Goal: Transaction & Acquisition: Register for event/course

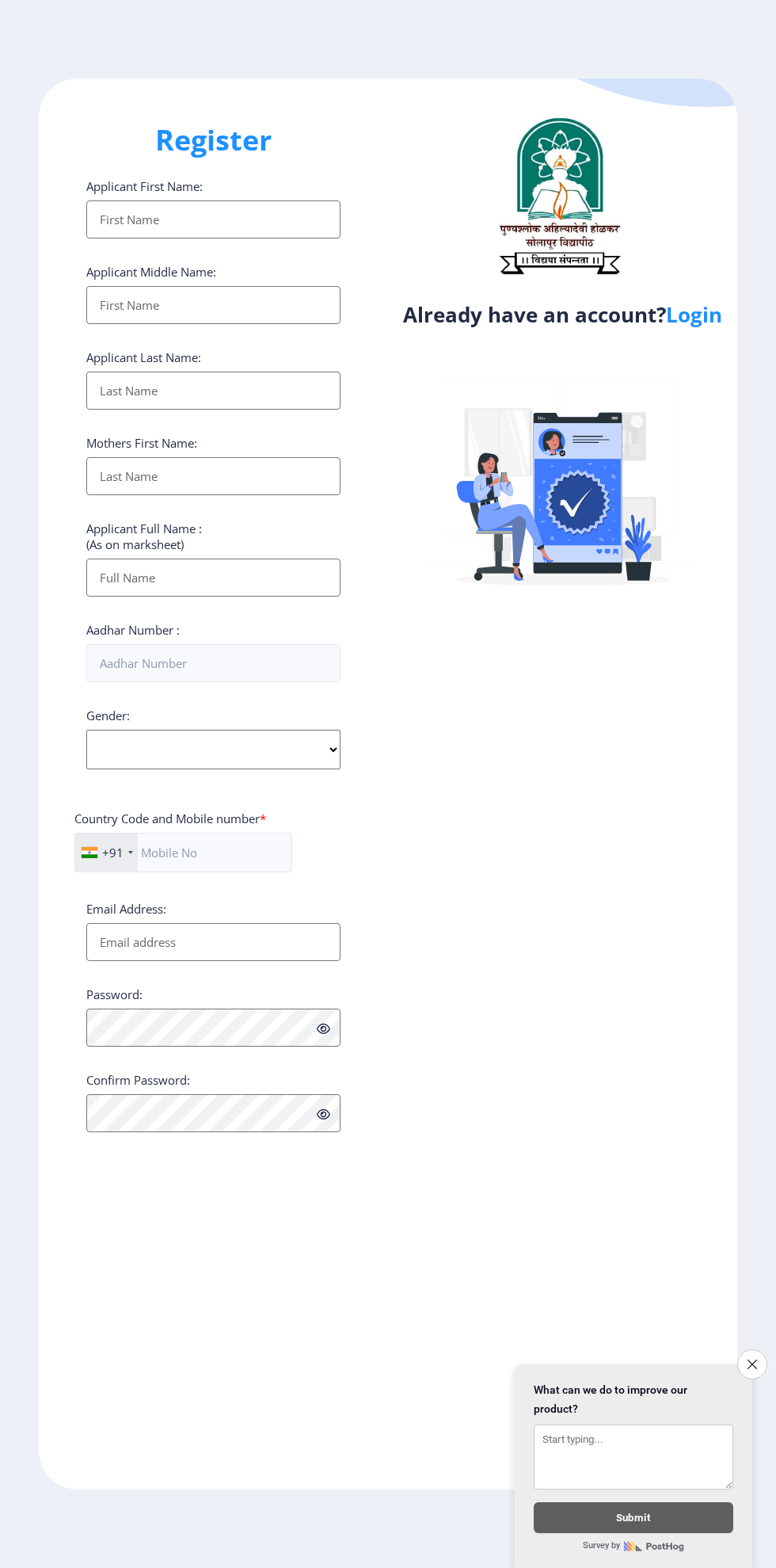
select select
click at [208, 226] on input "Applicant First Name:" at bounding box center [213, 219] width 254 height 38
type input "Om"
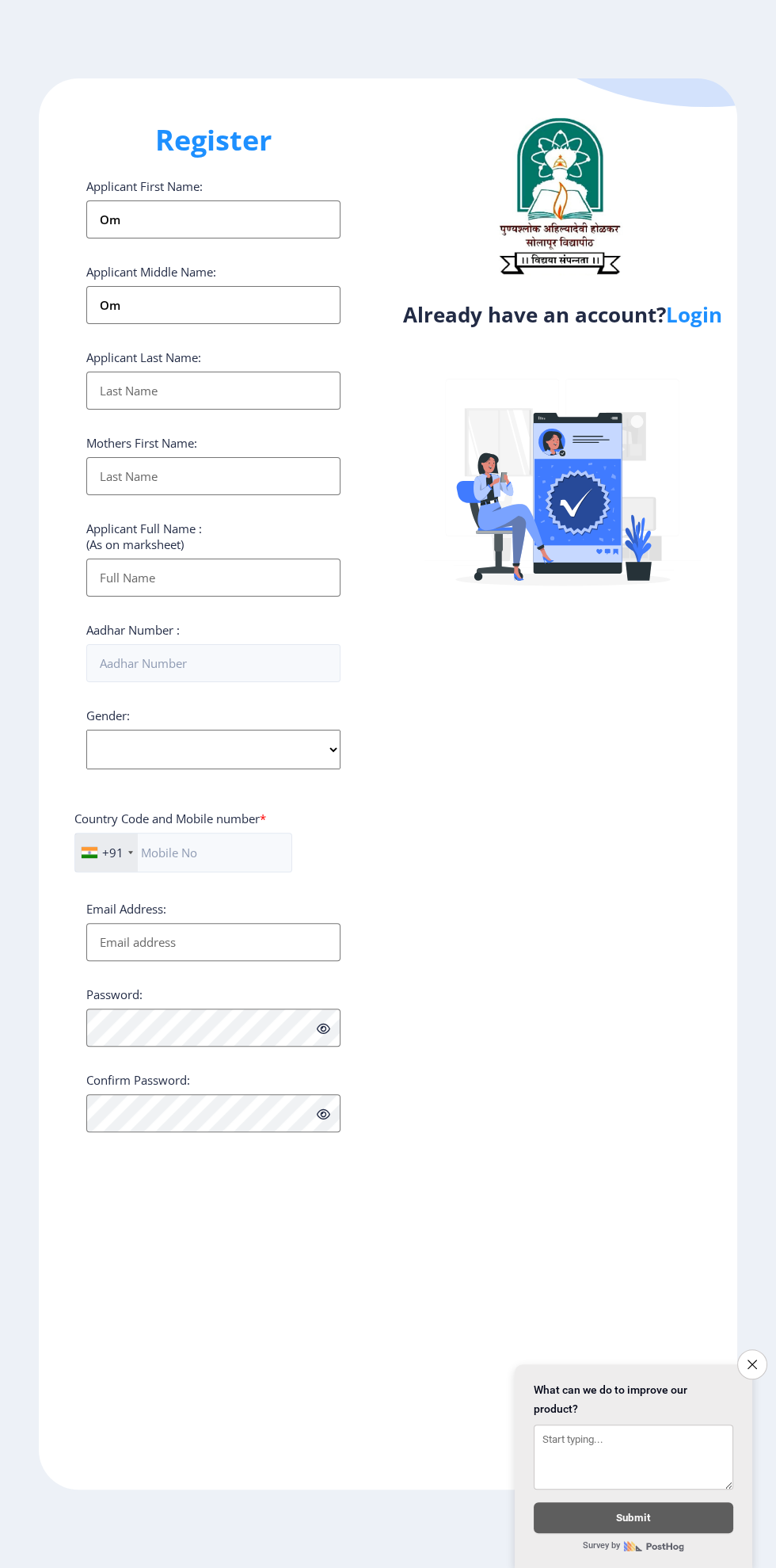
type input "Kate"
click at [208, 314] on input "Om" at bounding box center [213, 305] width 254 height 38
type input "O"
type input "Vilas"
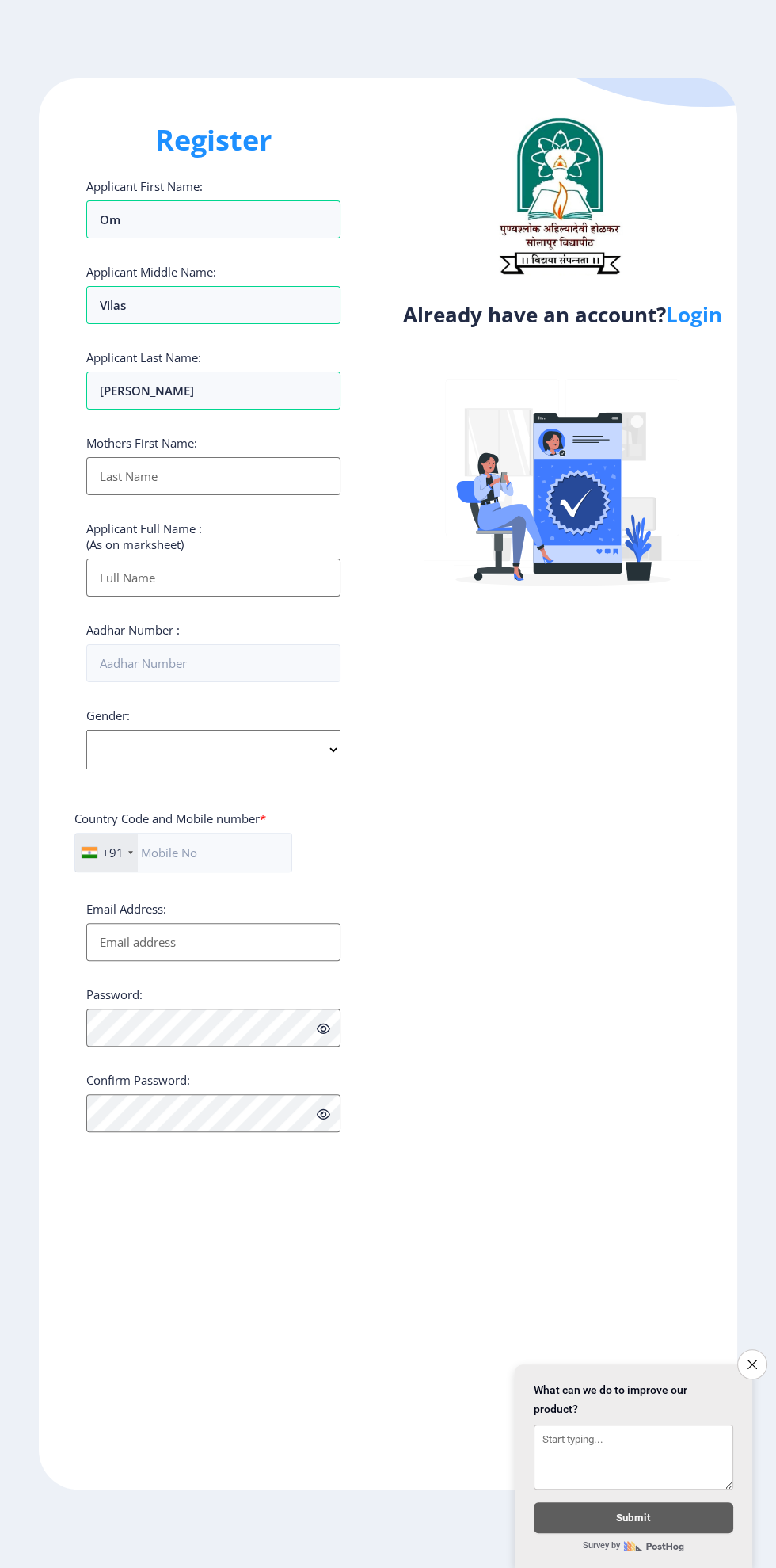
click at [245, 476] on input "Applicant First Name:" at bounding box center [213, 476] width 254 height 38
type input "Archana"
click at [239, 576] on input "Applicant First Name:" at bounding box center [213, 577] width 254 height 38
type input "Om Vilas kate"
click at [254, 661] on input "Aadhar Number :" at bounding box center [213, 663] width 254 height 38
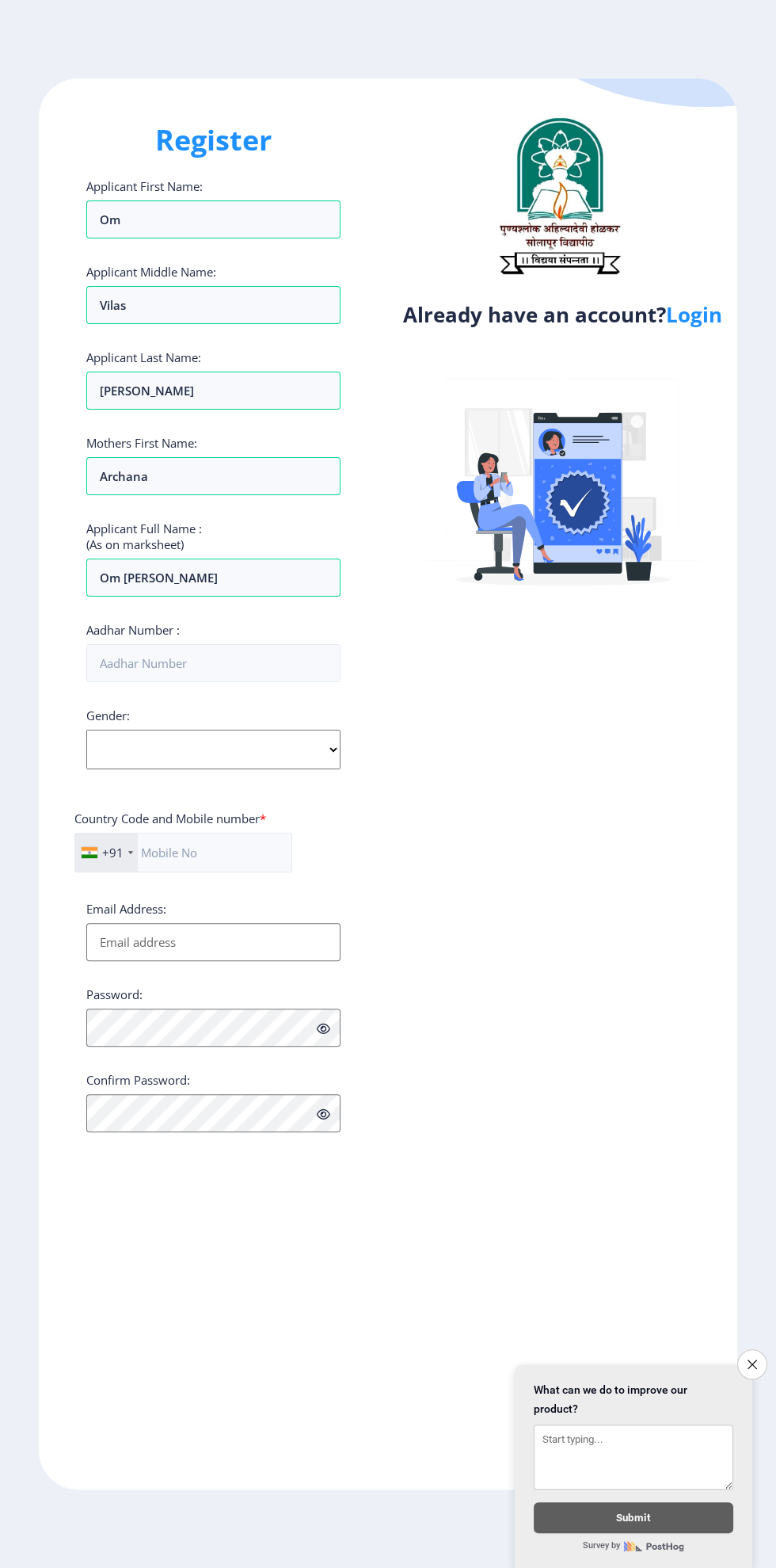
click at [332, 753] on div "Gender: Select Gender Male Female Other" at bounding box center [213, 739] width 254 height 62
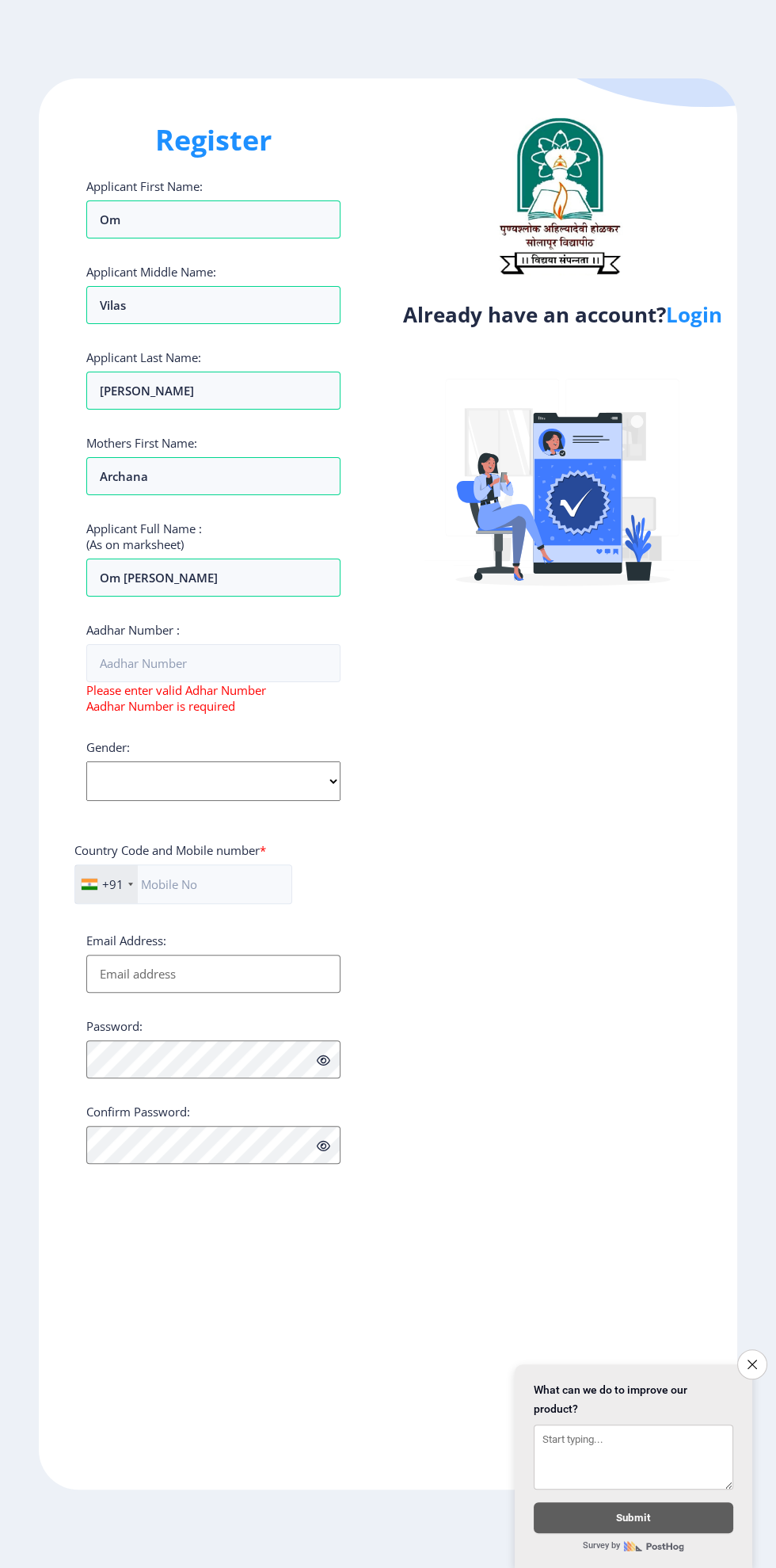
select select "[DEMOGRAPHIC_DATA]"
click at [86, 765] on select "Select Gender Male Female Other" at bounding box center [213, 781] width 254 height 40
click at [222, 894] on input "text" at bounding box center [183, 884] width 218 height 40
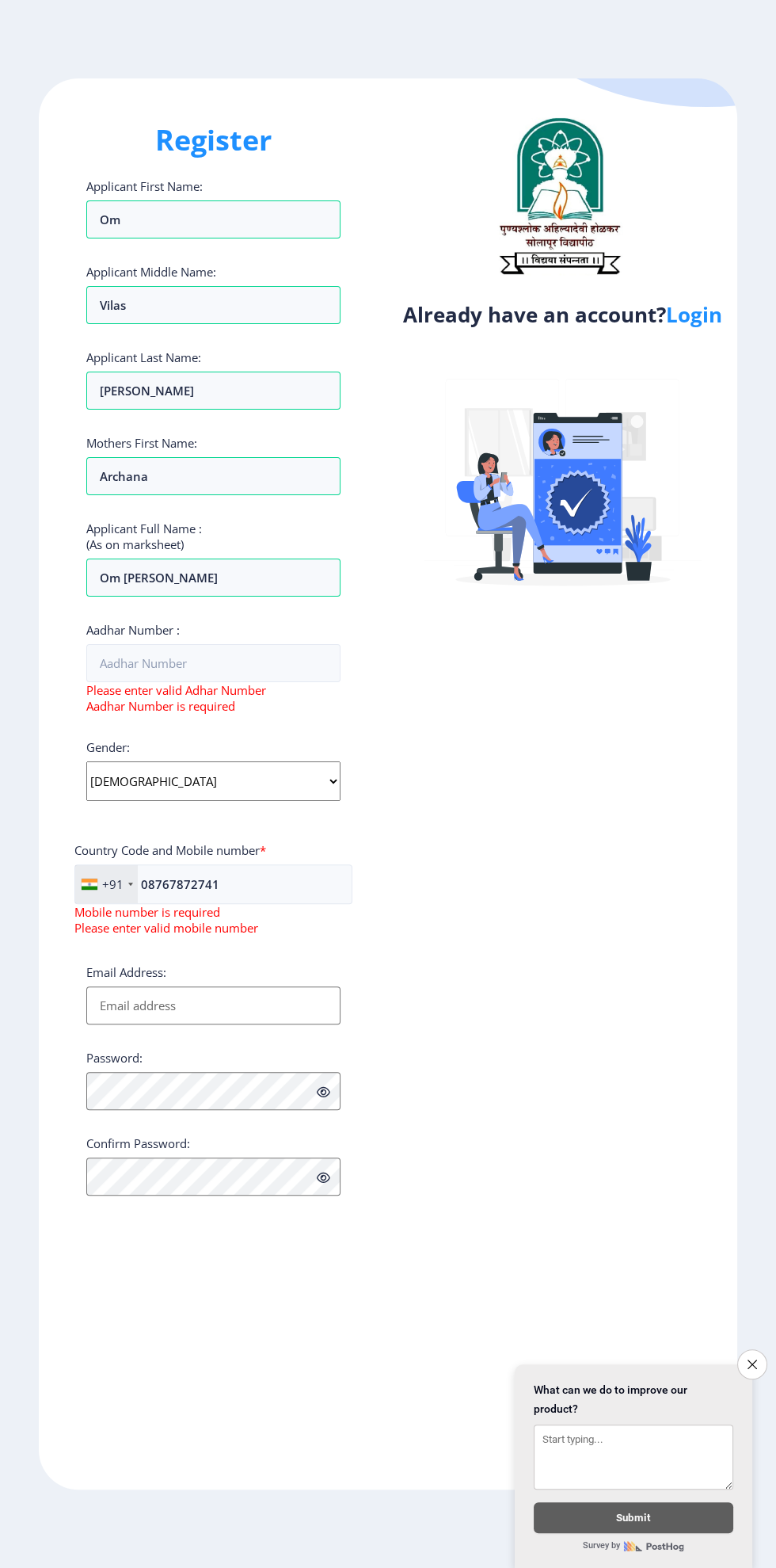
click at [129, 886] on div at bounding box center [131, 885] width 4 height 4
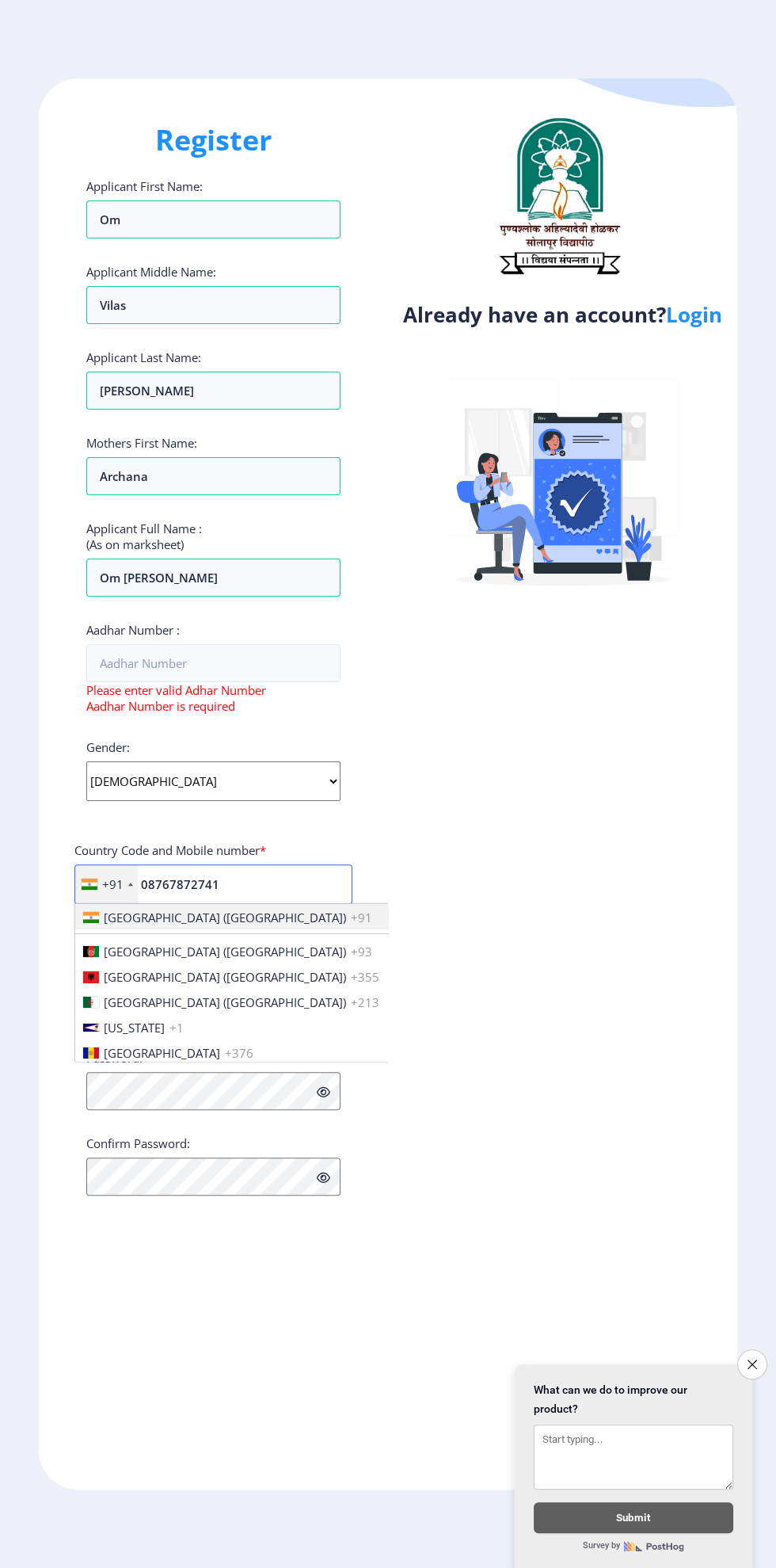
click at [170, 881] on input "08767872741" at bounding box center [213, 884] width 278 height 40
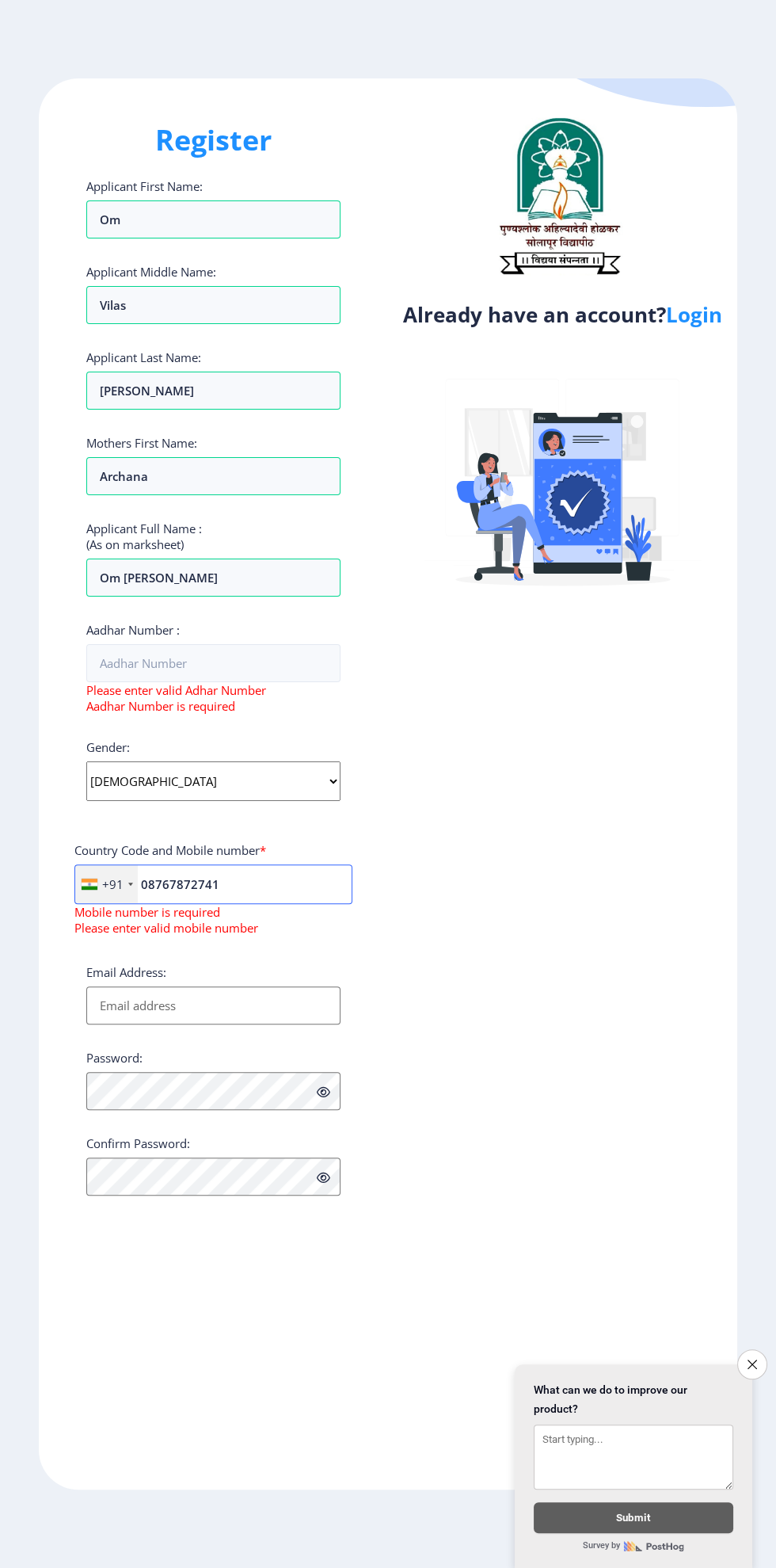
click at [257, 884] on input "08767872741" at bounding box center [213, 884] width 278 height 40
type input "0"
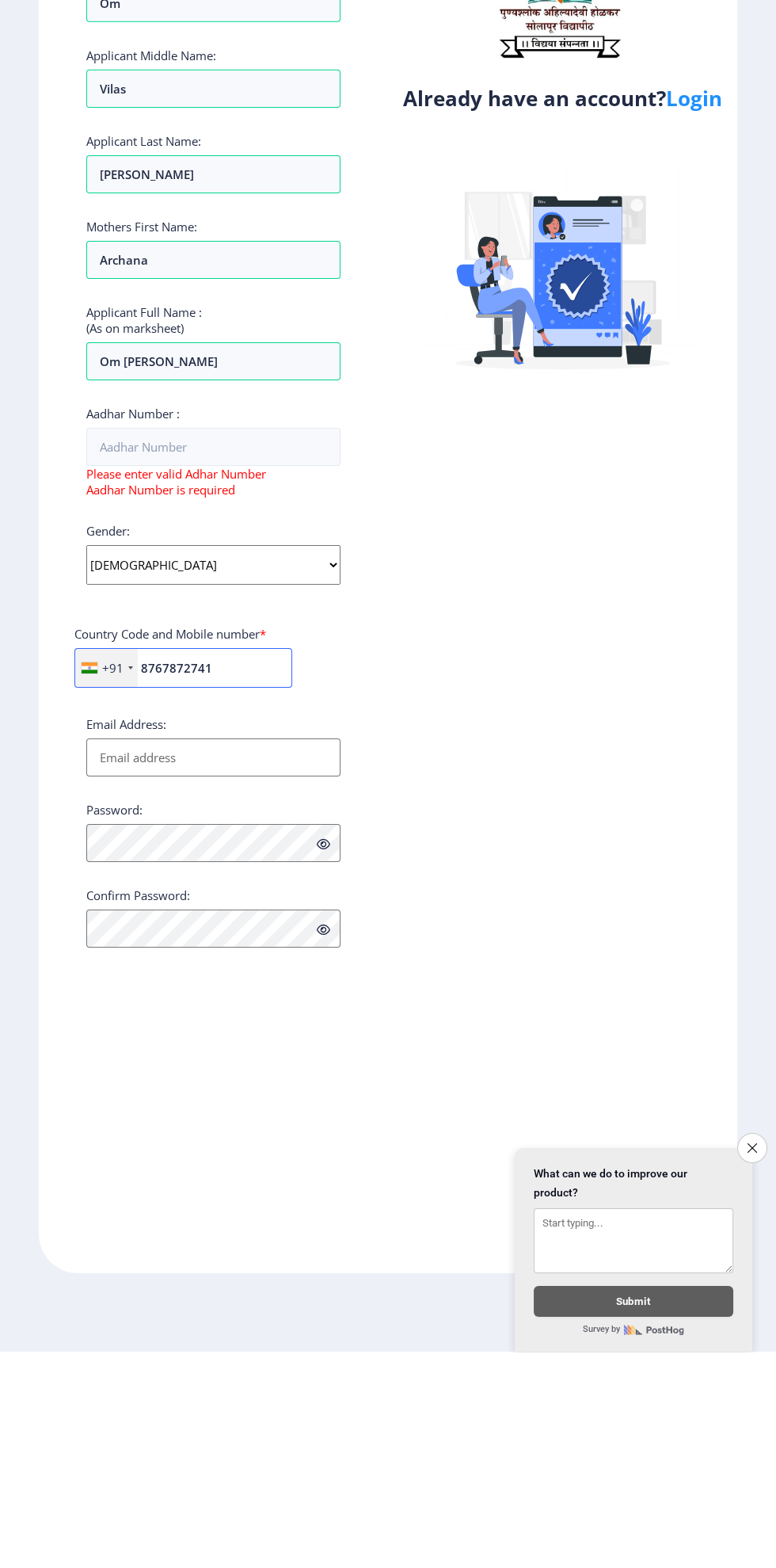
type input "8767872741"
click at [301, 968] on input "Email Address:" at bounding box center [213, 974] width 254 height 38
type input "Omkate"
type input "omkate929@gmail.com"
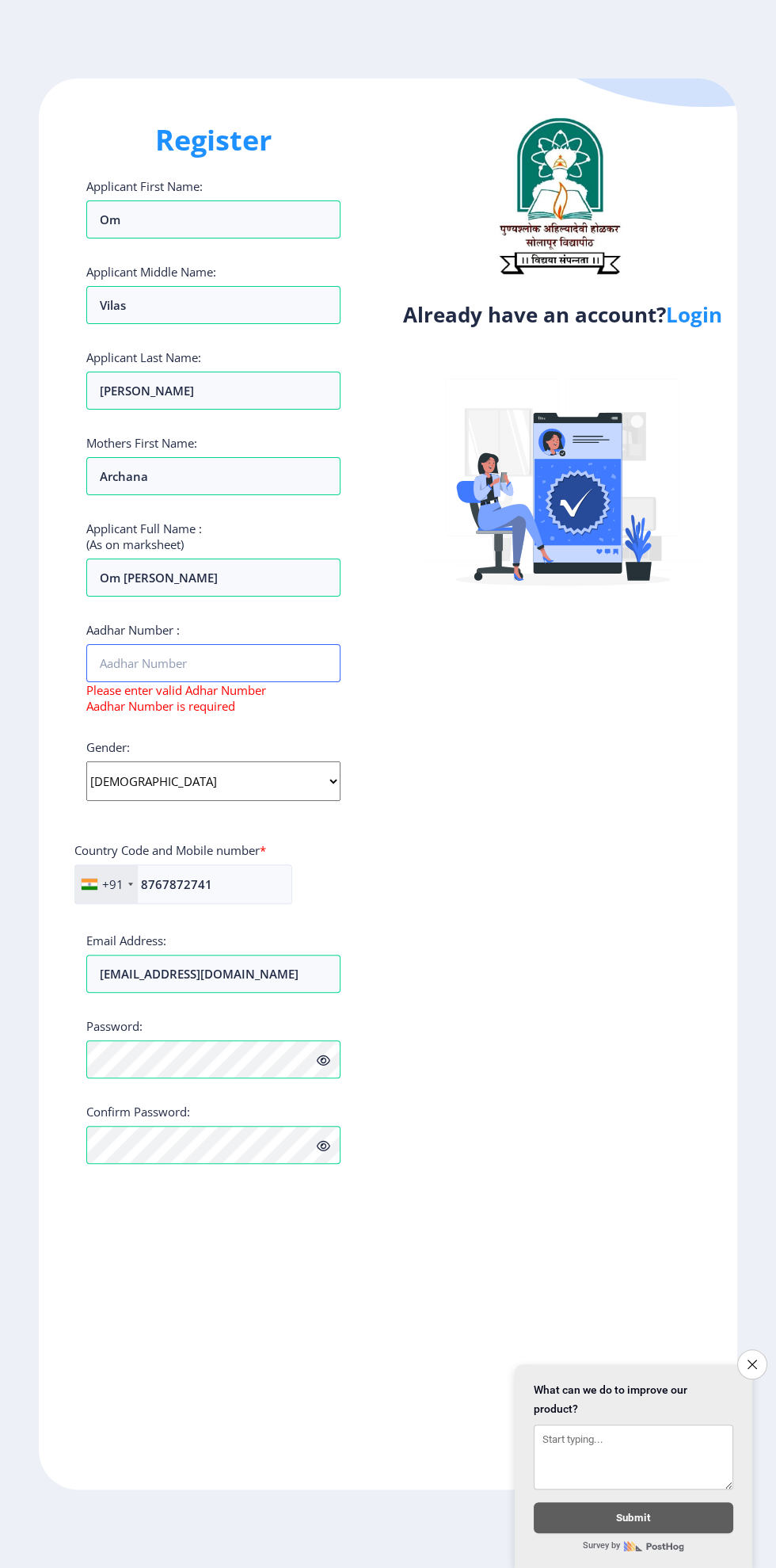
click at [177, 673] on input "Aadhar Number :" at bounding box center [213, 663] width 254 height 38
click at [210, 667] on input "6680" at bounding box center [213, 663] width 254 height 38
click at [246, 667] on input "66806936" at bounding box center [213, 663] width 254 height 38
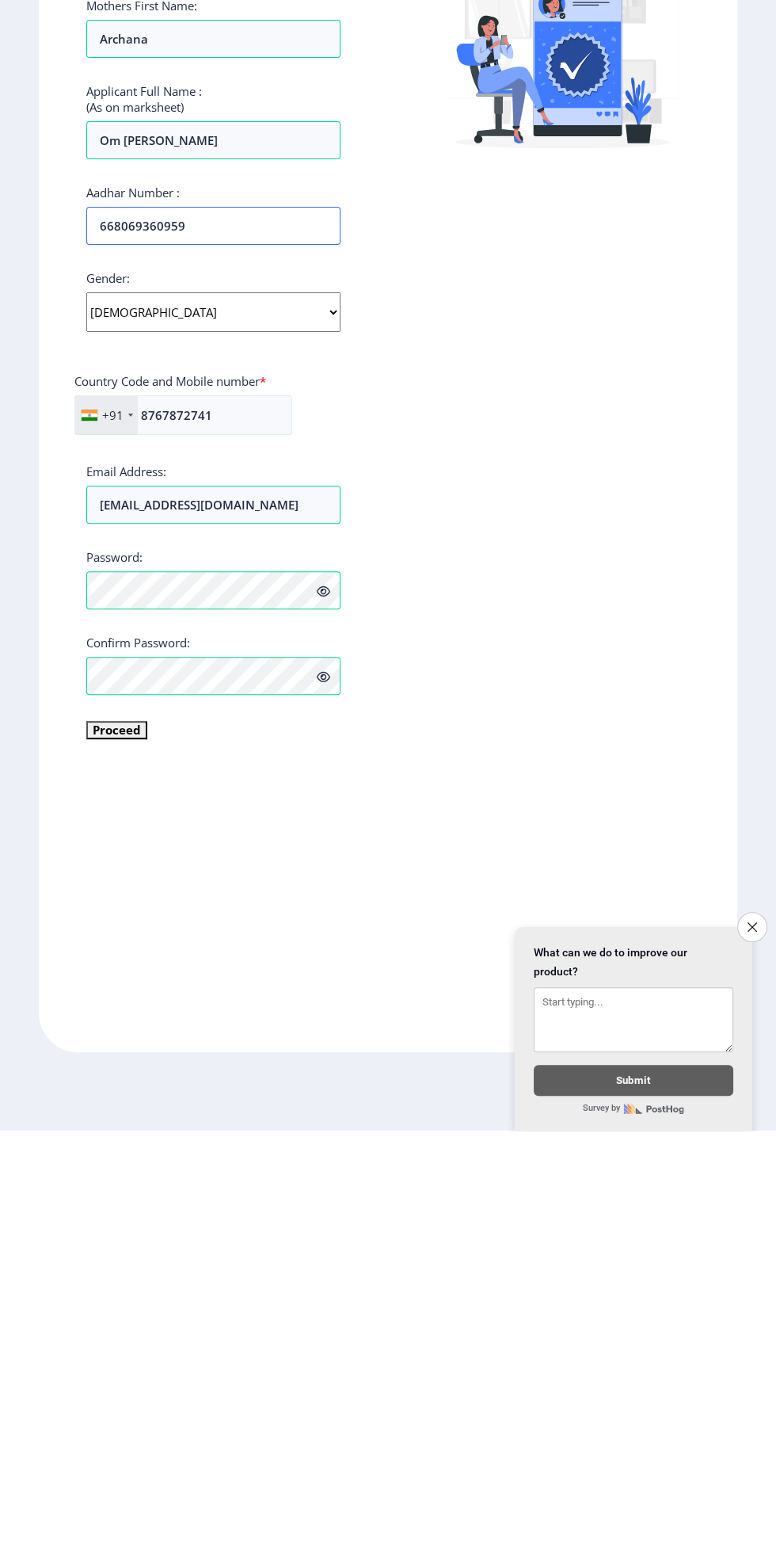
type input "668069360959"
click at [113, 1166] on button "Proceed" at bounding box center [116, 1167] width 61 height 19
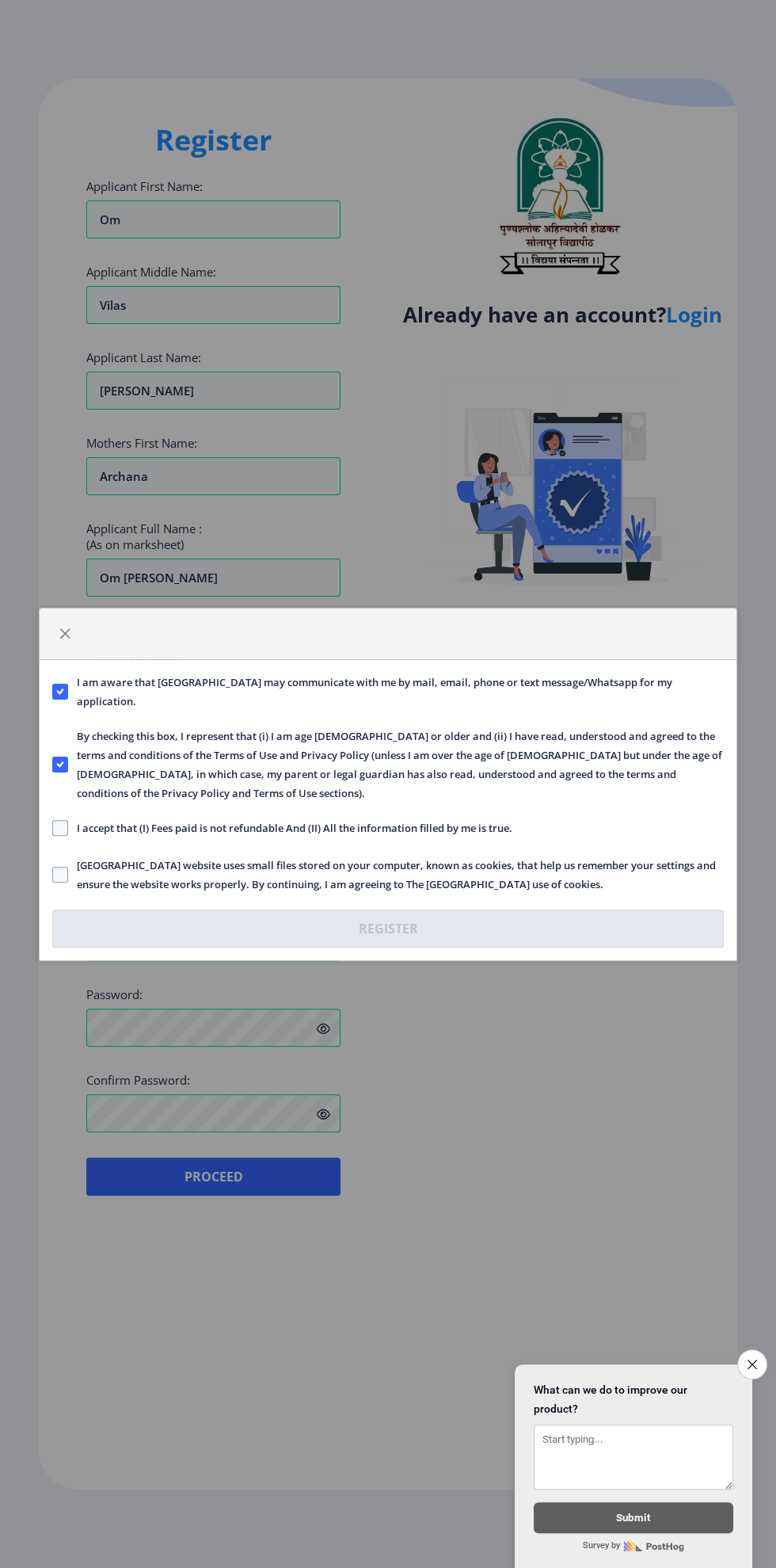
click at [63, 826] on span at bounding box center [60, 828] width 16 height 16
click at [53, 827] on input "I accept that (I) Fees paid is not refundable And (II) All the information fill…" at bounding box center [52, 827] width 1 height 1
click at [62, 826] on use at bounding box center [59, 828] width 7 height 5
click at [53, 827] on input "I accept that (I) Fees paid is not refundable And (II) All the information fill…" at bounding box center [52, 827] width 1 height 1
checkbox input "false"
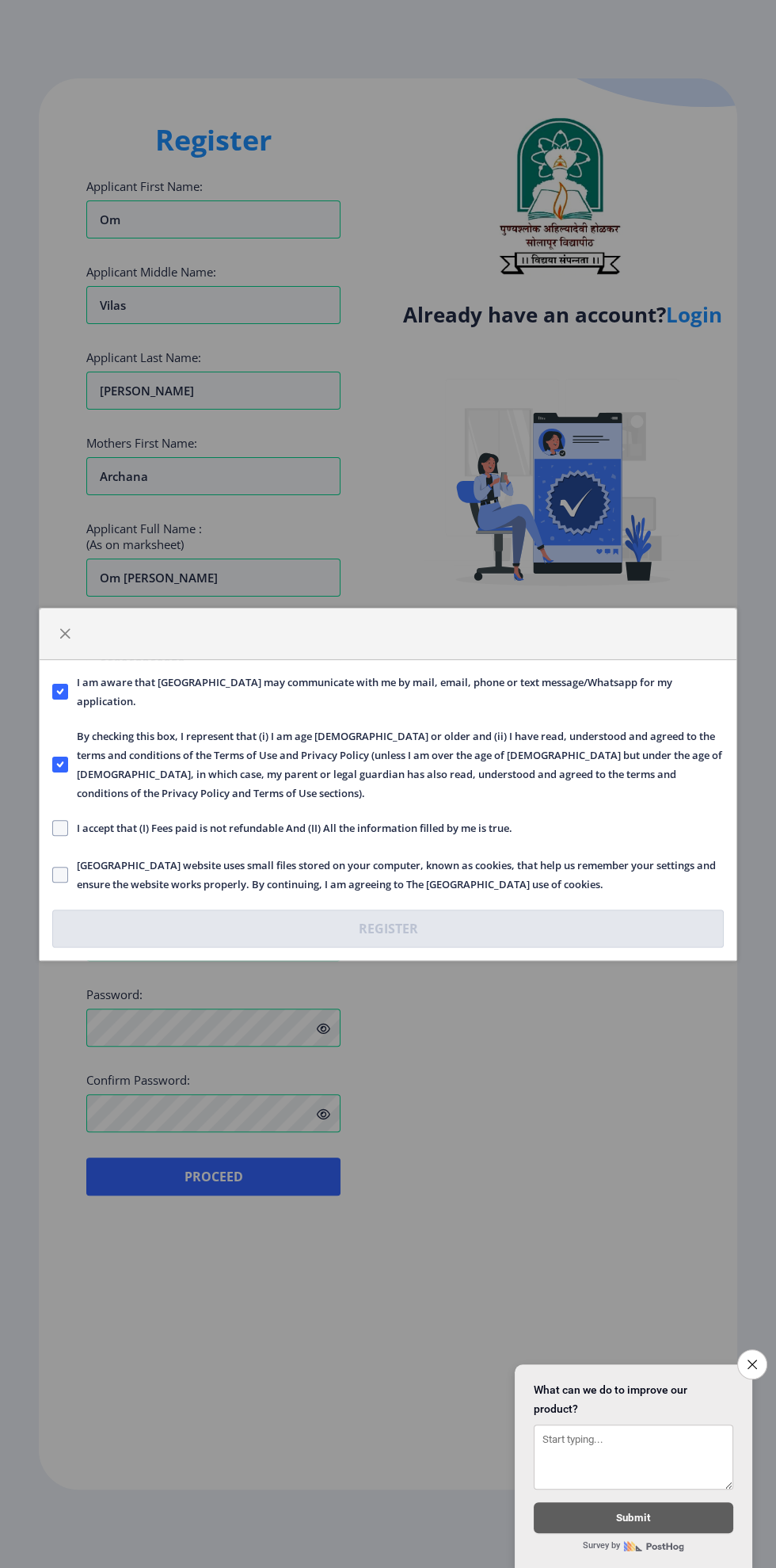
click at [61, 878] on span at bounding box center [60, 875] width 16 height 16
click at [53, 875] on input "Solapur University website uses small files stored on your computer, known as c…" at bounding box center [52, 874] width 1 height 1
checkbox input "true"
click at [62, 830] on span at bounding box center [60, 828] width 16 height 16
click at [53, 828] on input "I accept that (I) Fees paid is not refundable And (II) All the information fill…" at bounding box center [52, 827] width 1 height 1
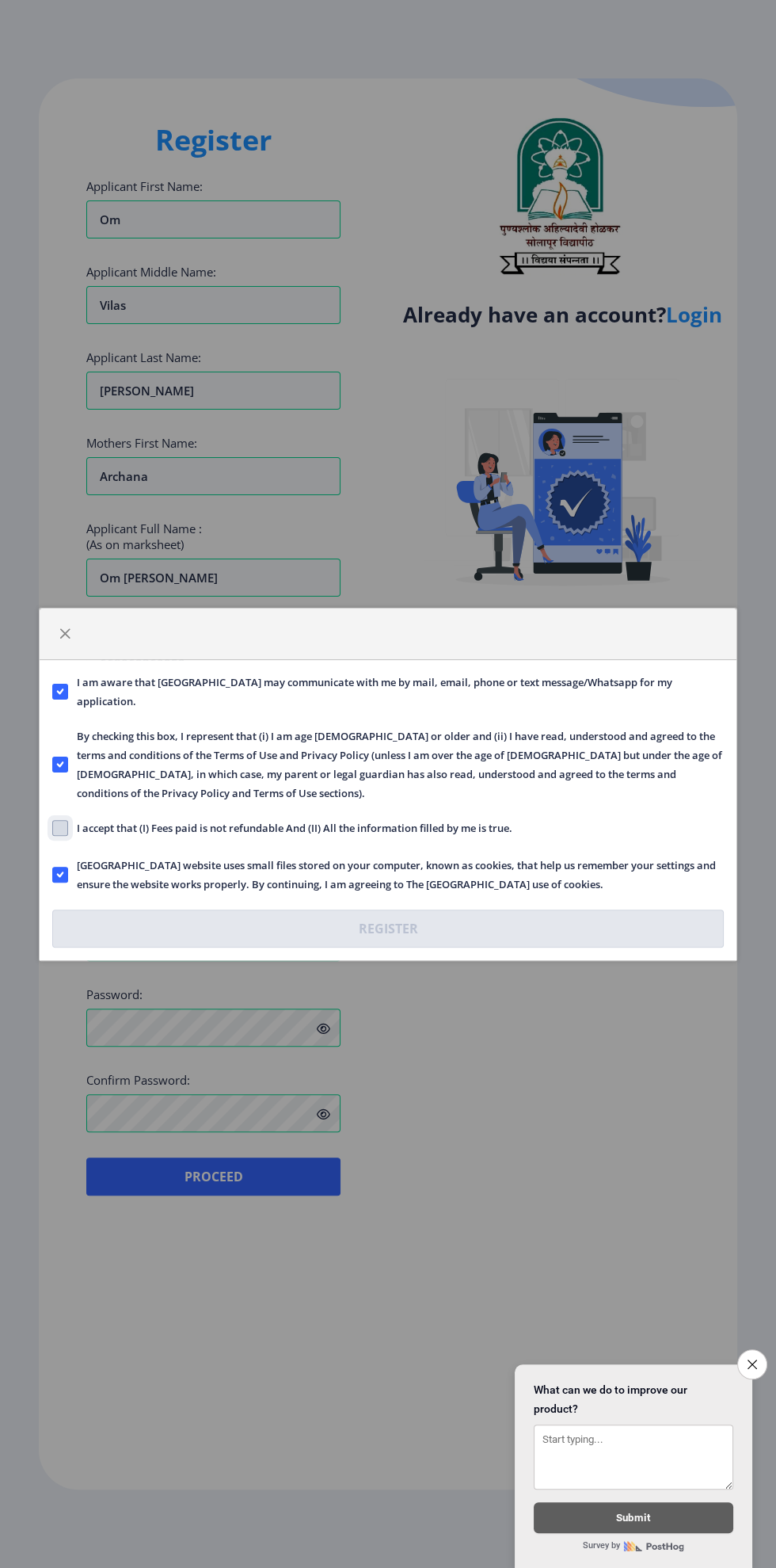
checkbox input "true"
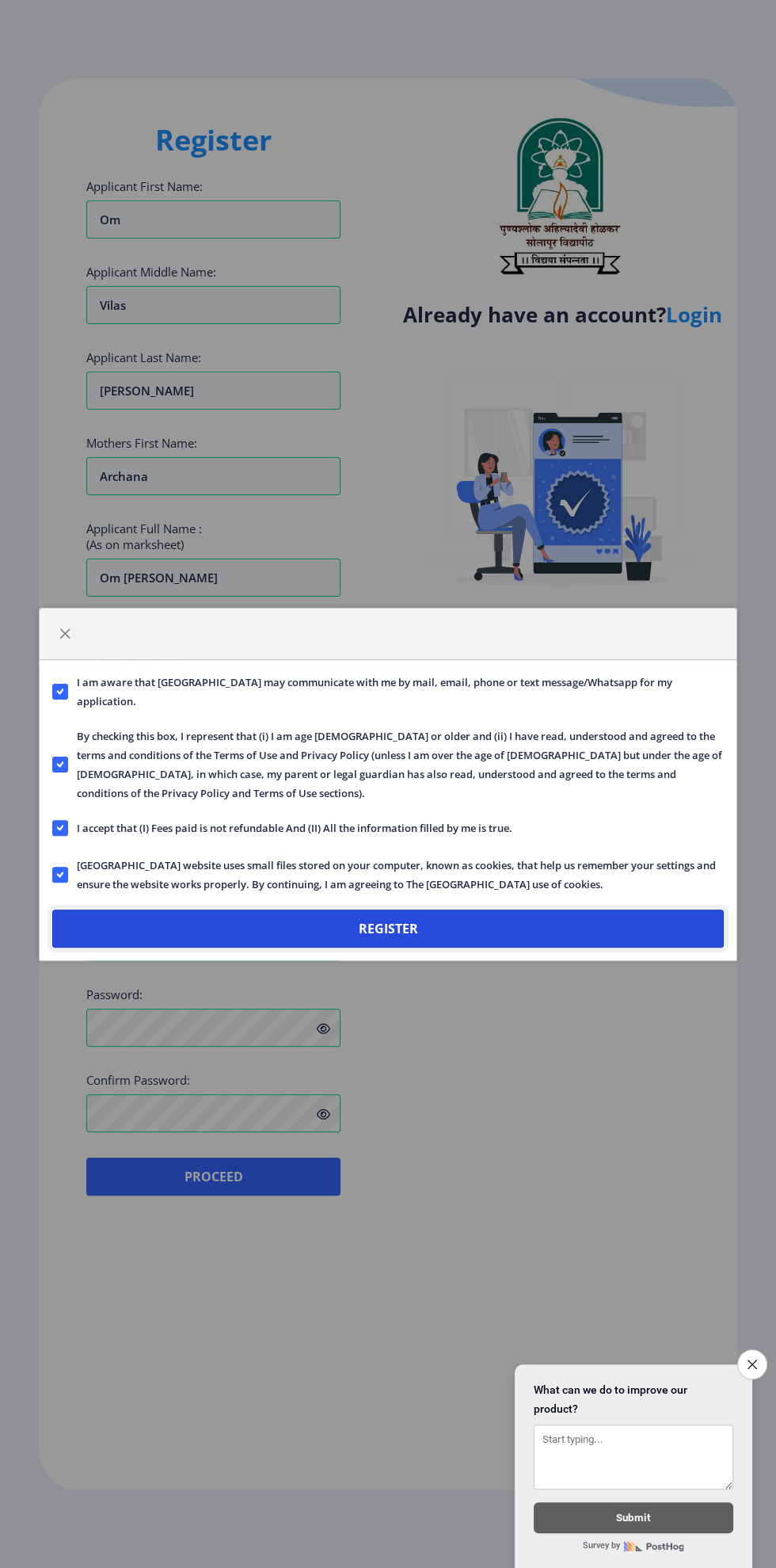
click at [517, 938] on button "Register" at bounding box center [388, 928] width 671 height 38
